Goal: Task Accomplishment & Management: Manage account settings

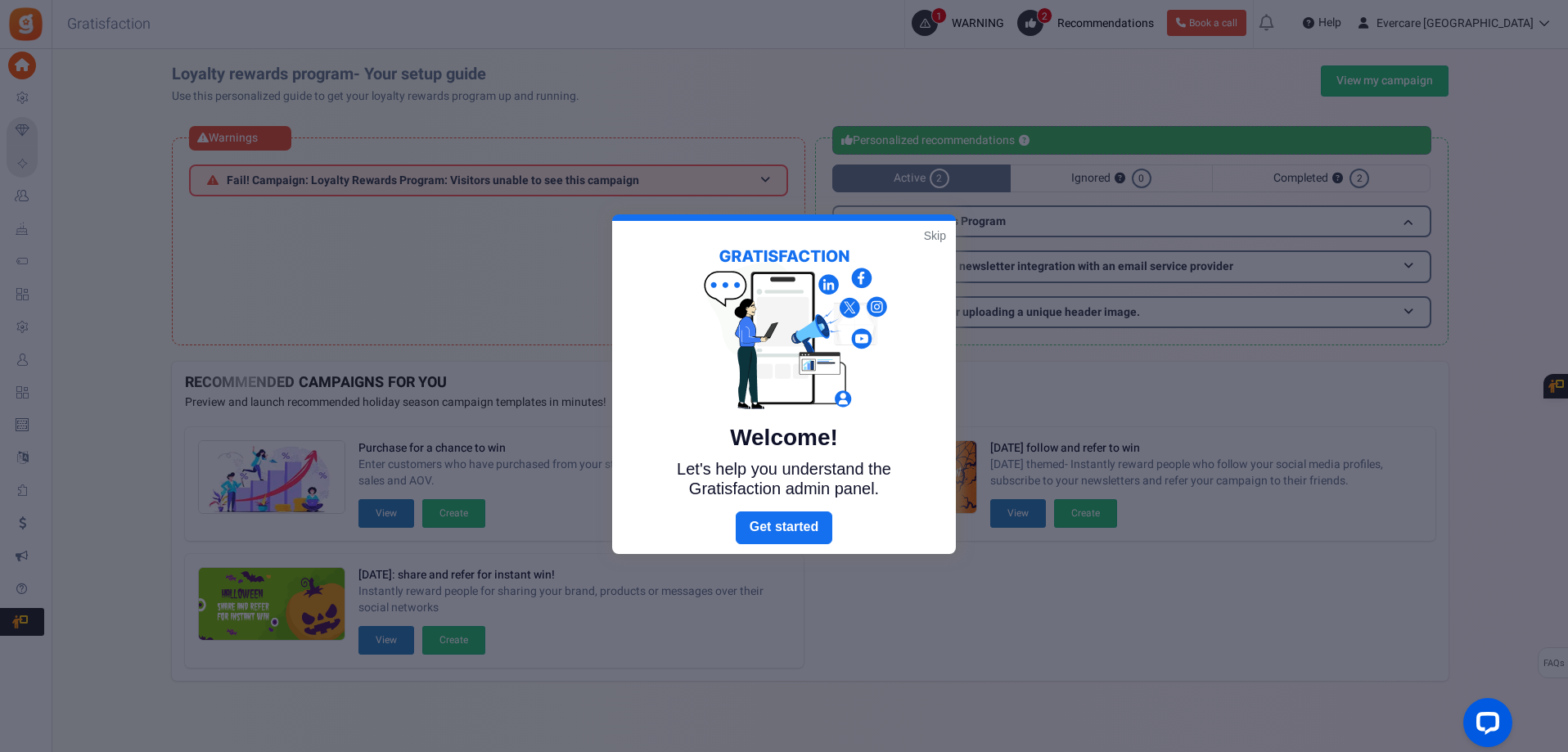
click at [930, 234] on link "Skip" at bounding box center [935, 236] width 22 height 16
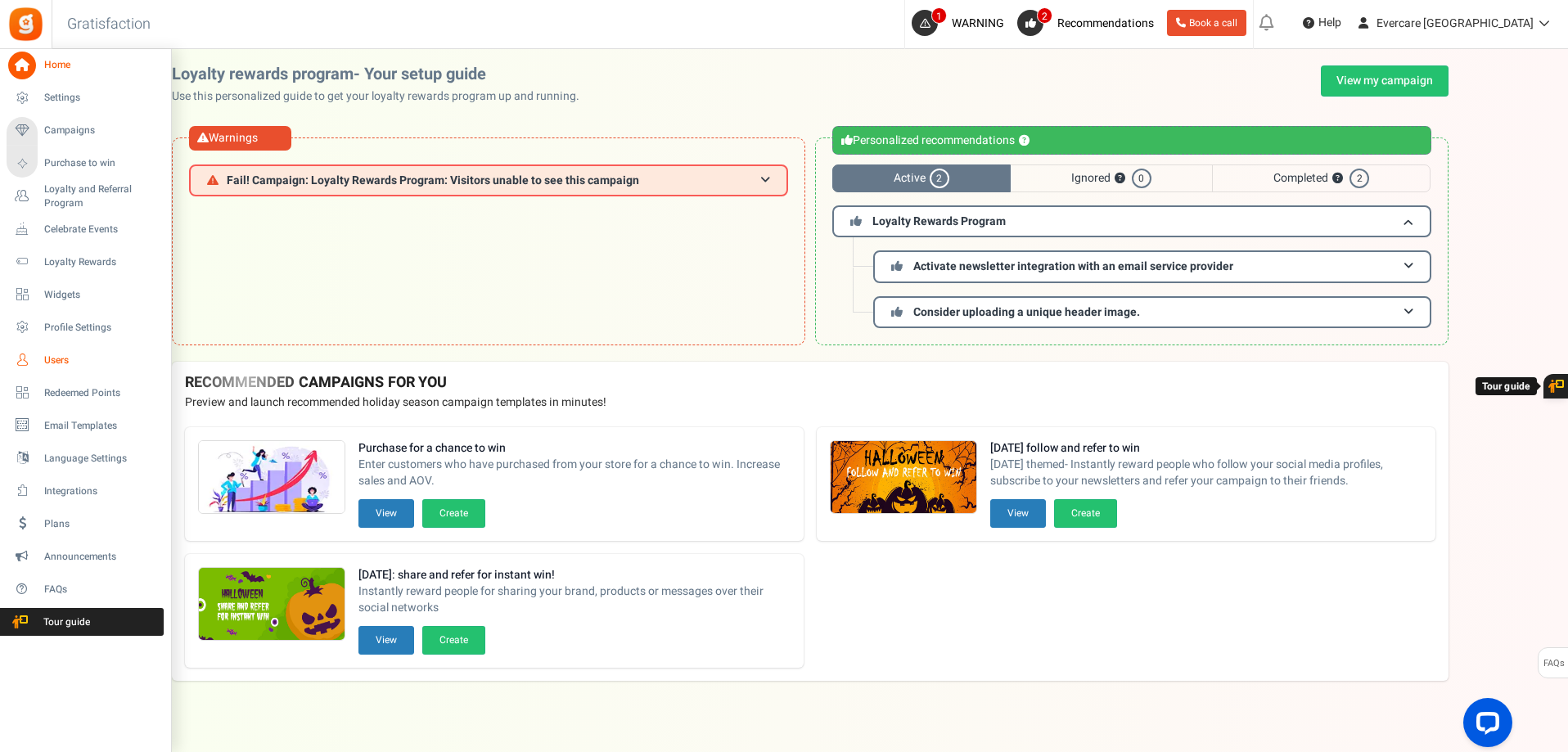
click at [52, 363] on span "Users" at bounding box center [101, 360] width 115 height 14
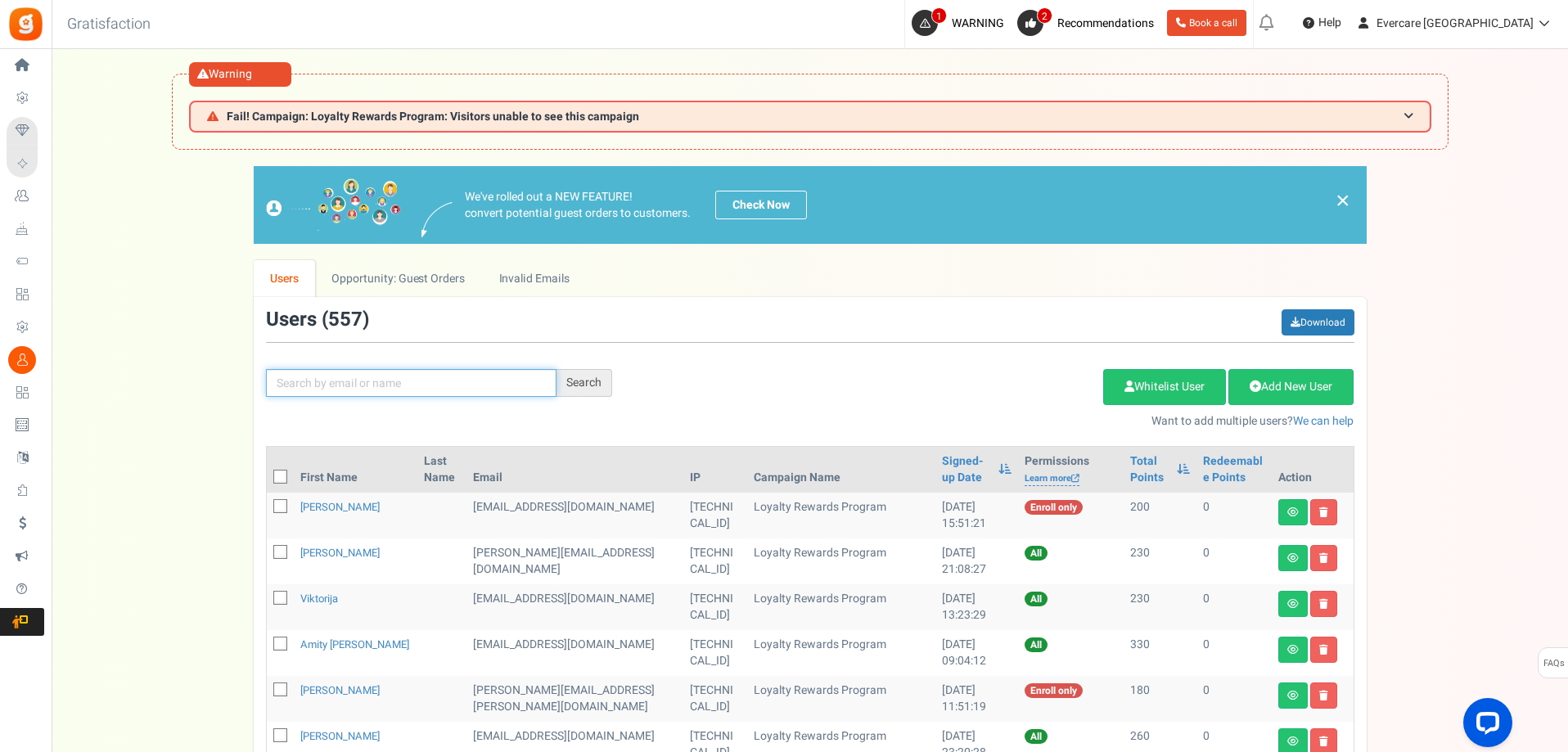
click at [386, 388] on input "text" at bounding box center [411, 383] width 290 height 28
type input "naidu"
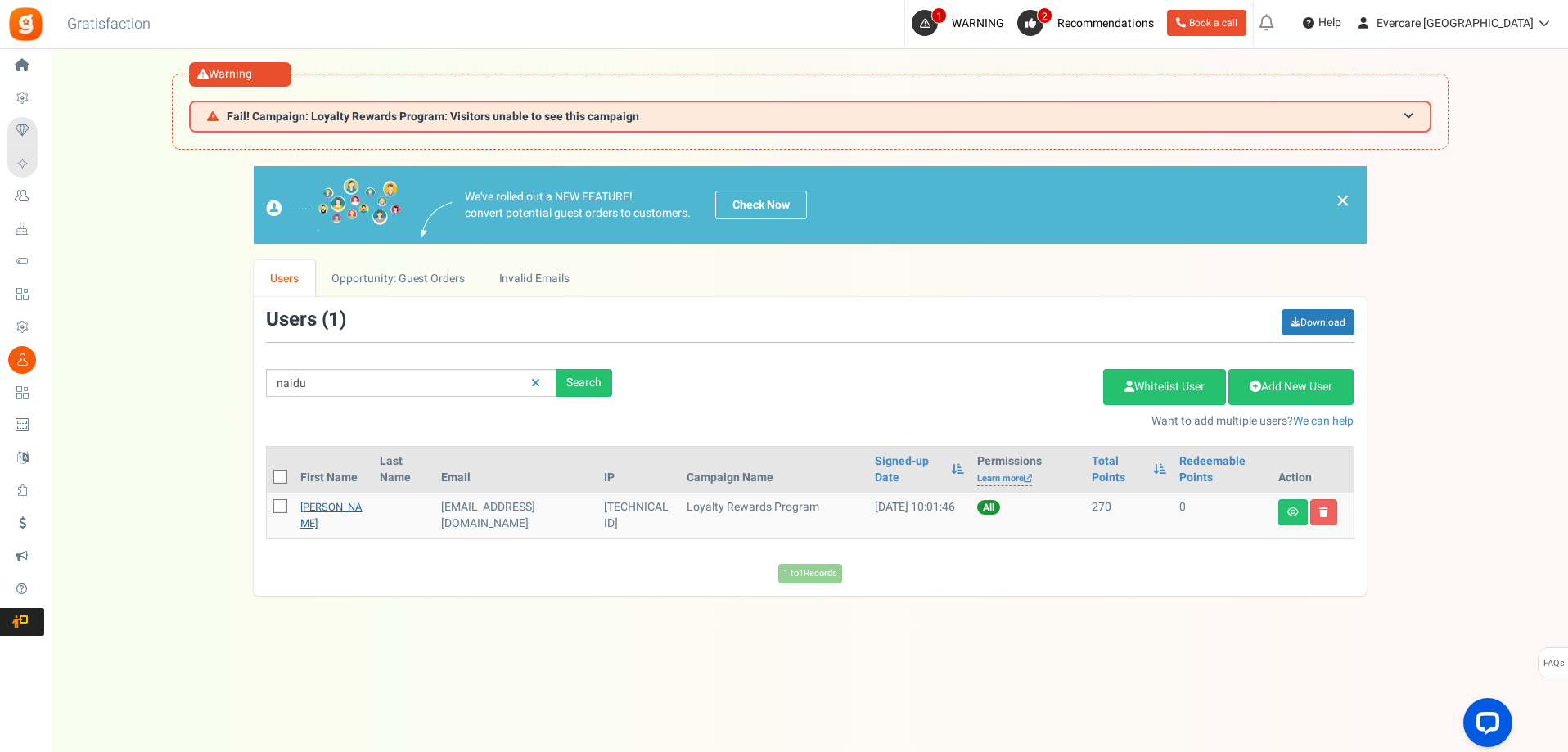
click at [315, 510] on link "[PERSON_NAME]" at bounding box center [331, 515] width 62 height 32
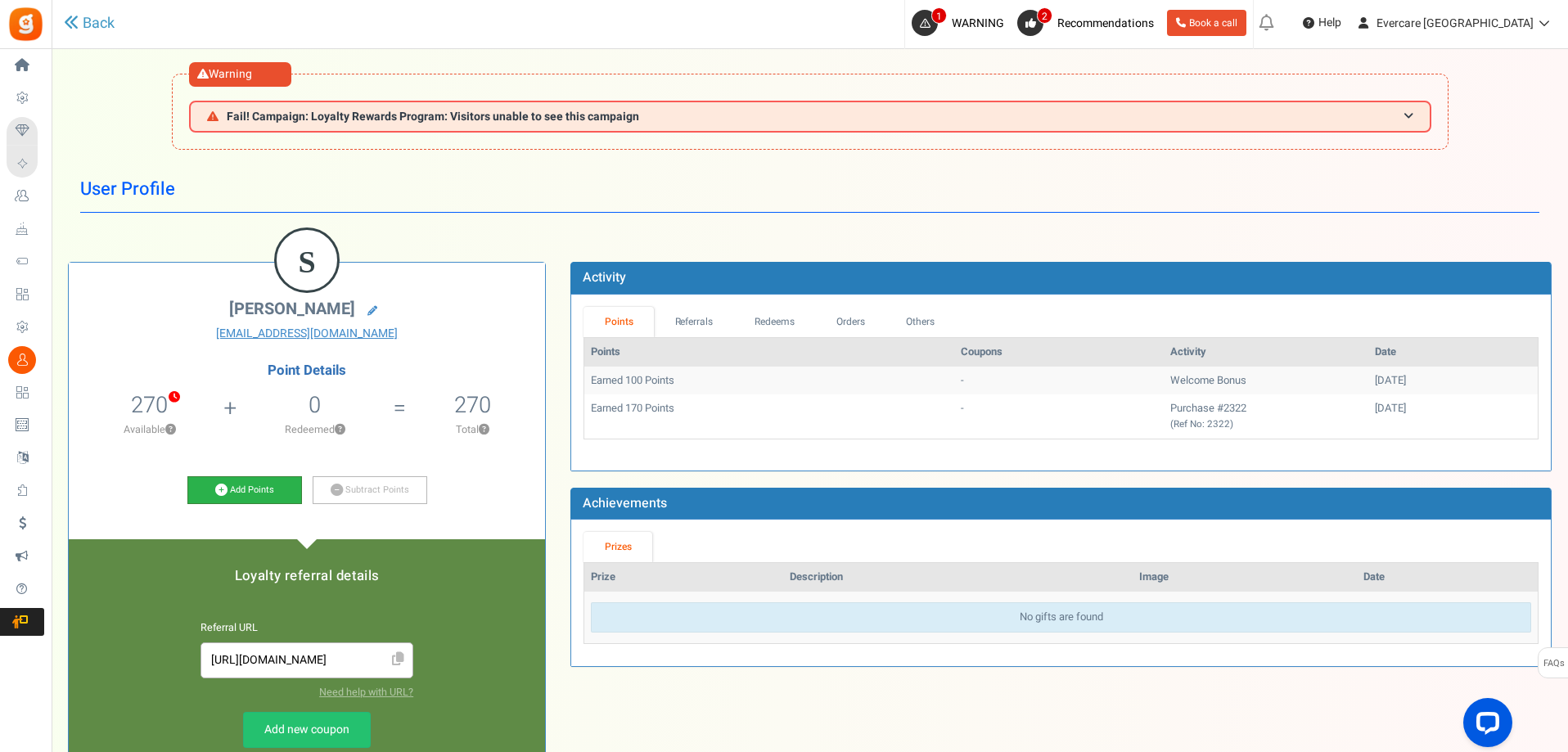
click at [261, 491] on link "Add Points" at bounding box center [244, 490] width 115 height 28
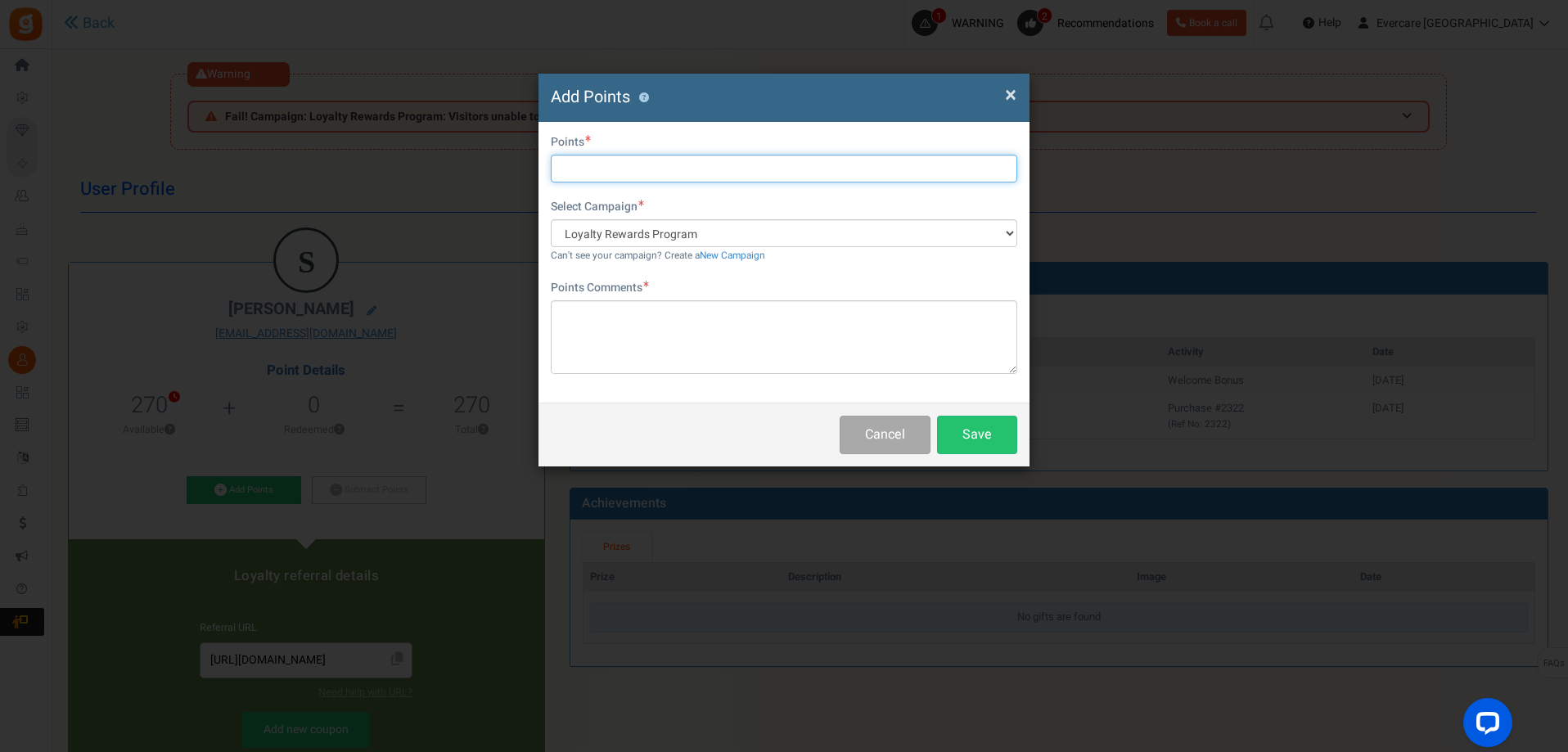
click at [613, 171] on input "text" at bounding box center [784, 168] width 466 height 28
type input "500"
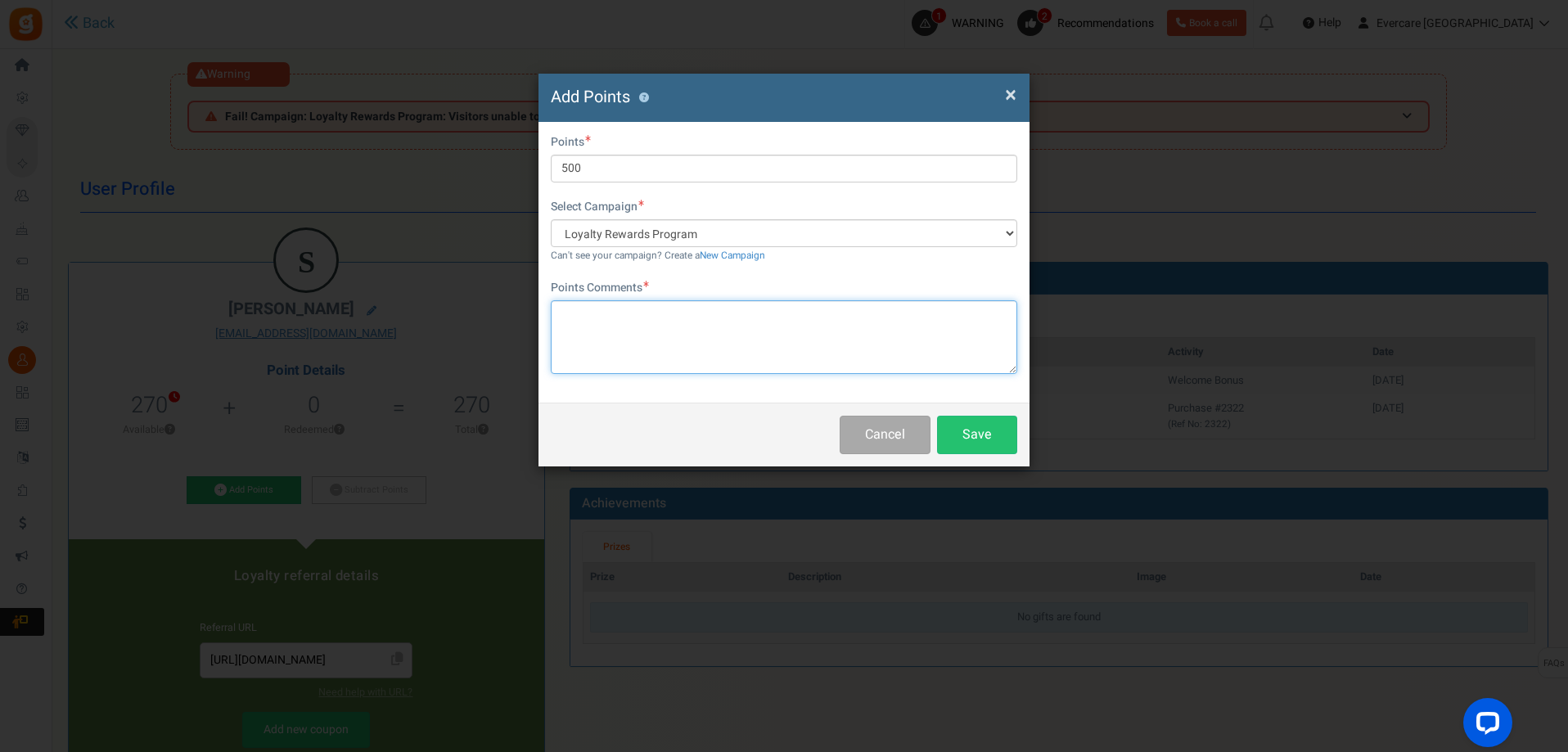
click at [597, 316] on textarea at bounding box center [784, 336] width 466 height 73
click at [601, 343] on textarea at bounding box center [784, 336] width 466 height 73
paste textarea "Provided product review/feedback"
type textarea "Provided product review/feedback"
click at [987, 439] on button "Save" at bounding box center [977, 435] width 80 height 39
